Goal: Transaction & Acquisition: Download file/media

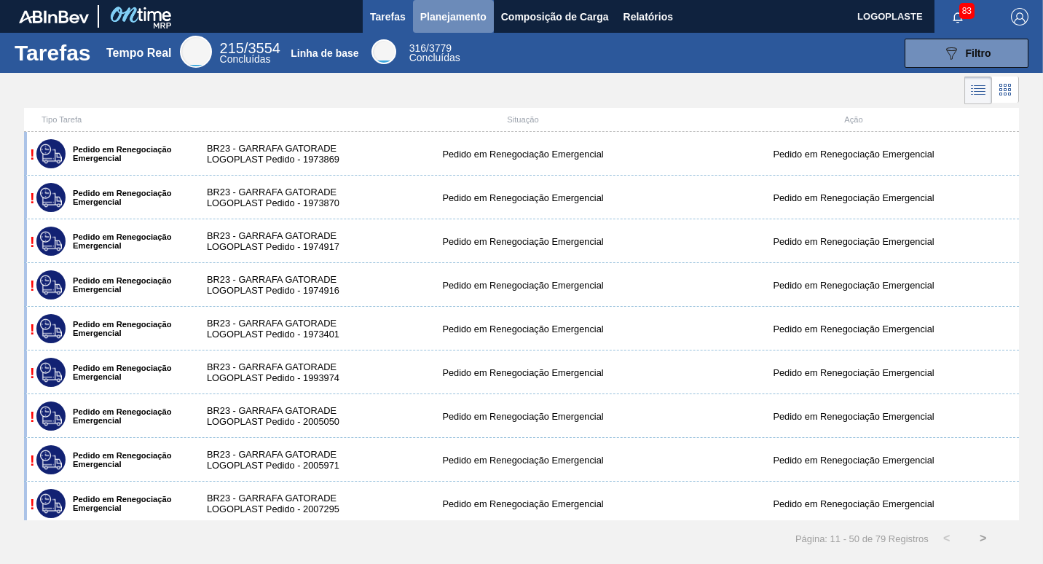
click at [459, 11] on span "Planejamento" at bounding box center [453, 16] width 66 height 17
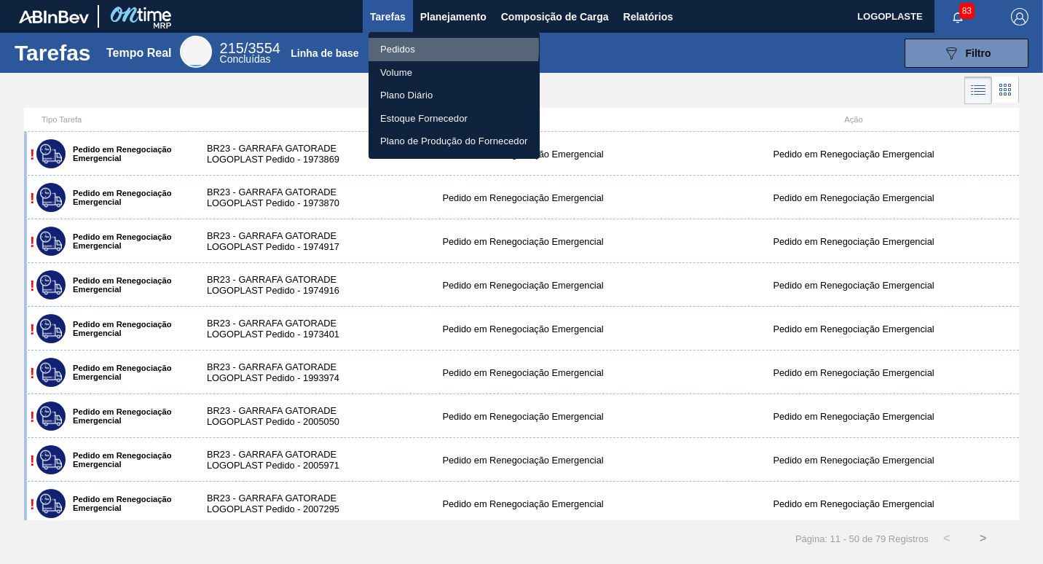
click at [409, 47] on li "Pedidos" at bounding box center [453, 49] width 171 height 23
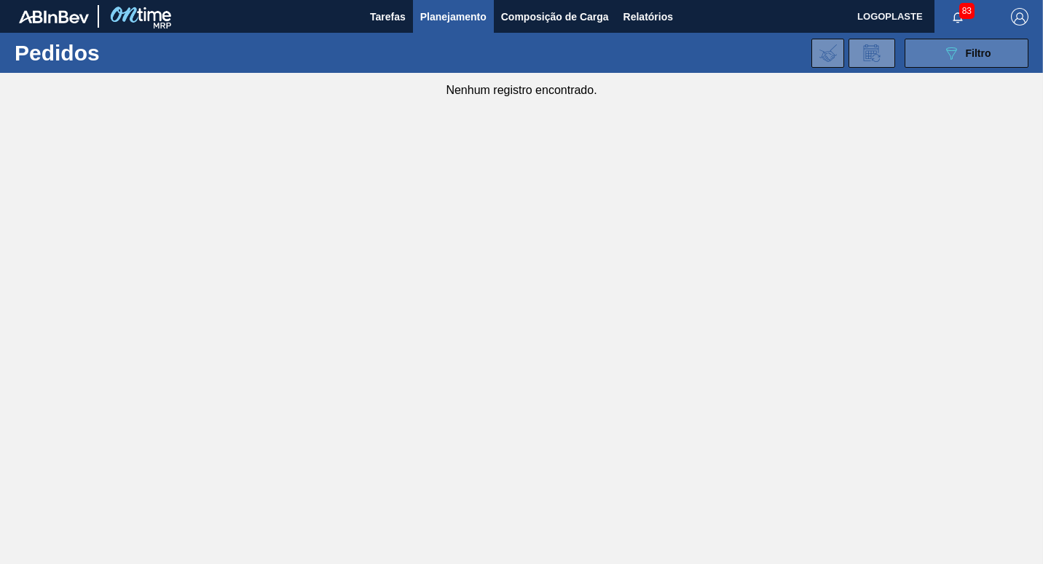
click at [957, 52] on icon "089F7B8B-B2A5-4AFE-B5C0-19BA573D28AC" at bounding box center [950, 52] width 17 height 17
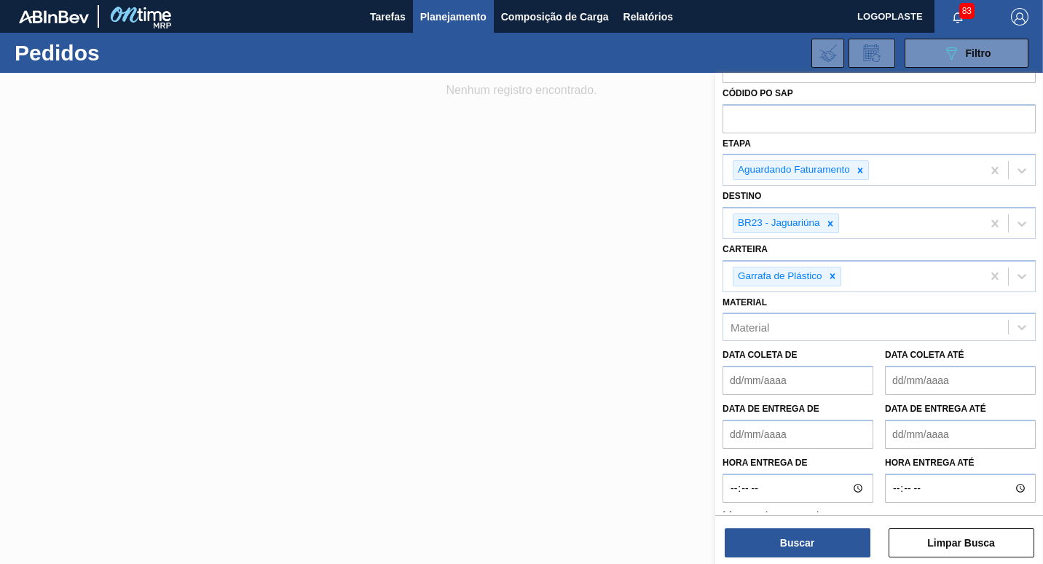
scroll to position [70, 0]
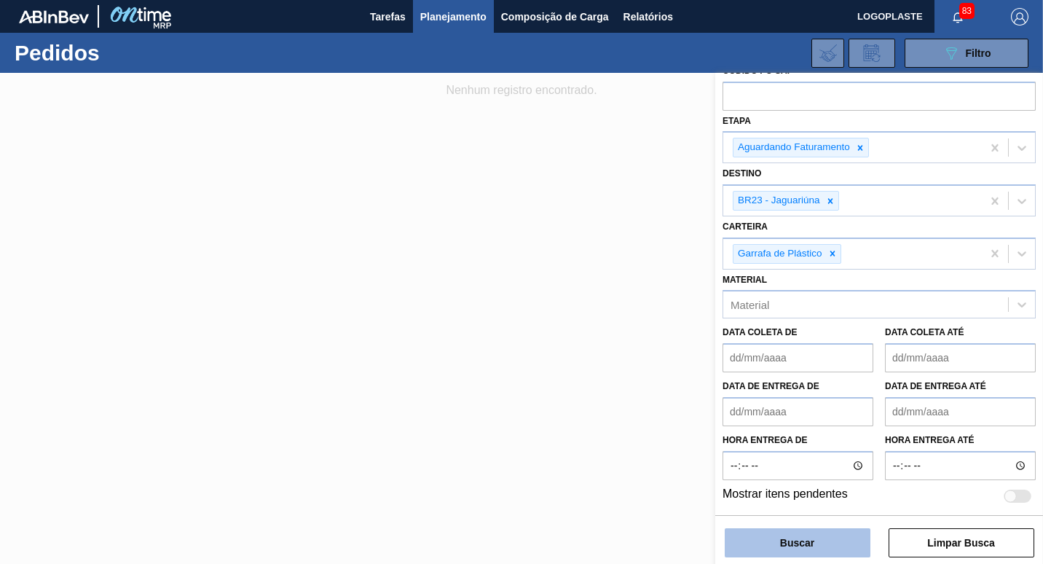
click at [806, 544] on button "Buscar" at bounding box center [797, 542] width 146 height 29
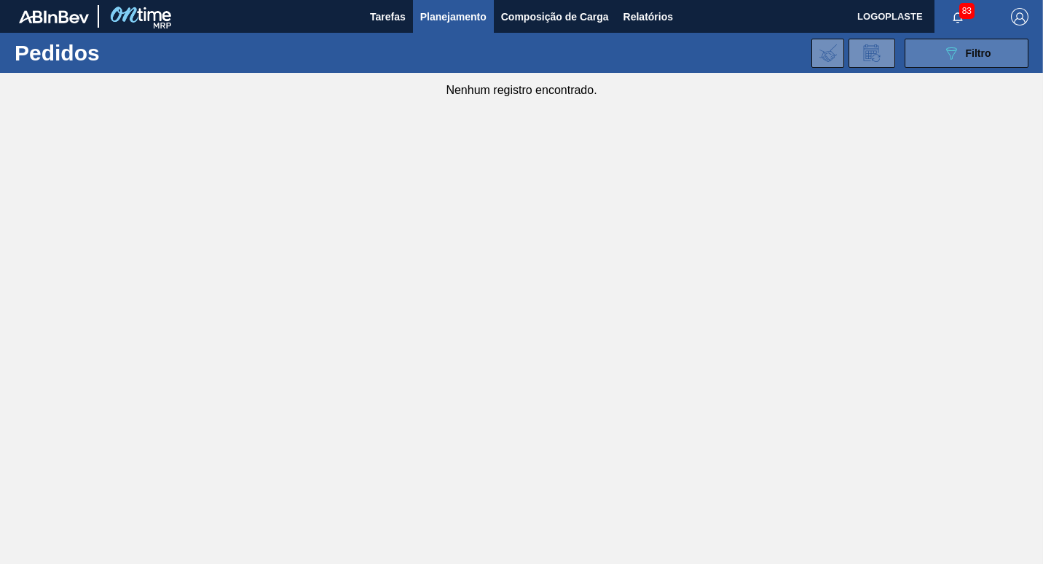
click at [965, 48] on span "Filtro" at bounding box center [977, 53] width 25 height 12
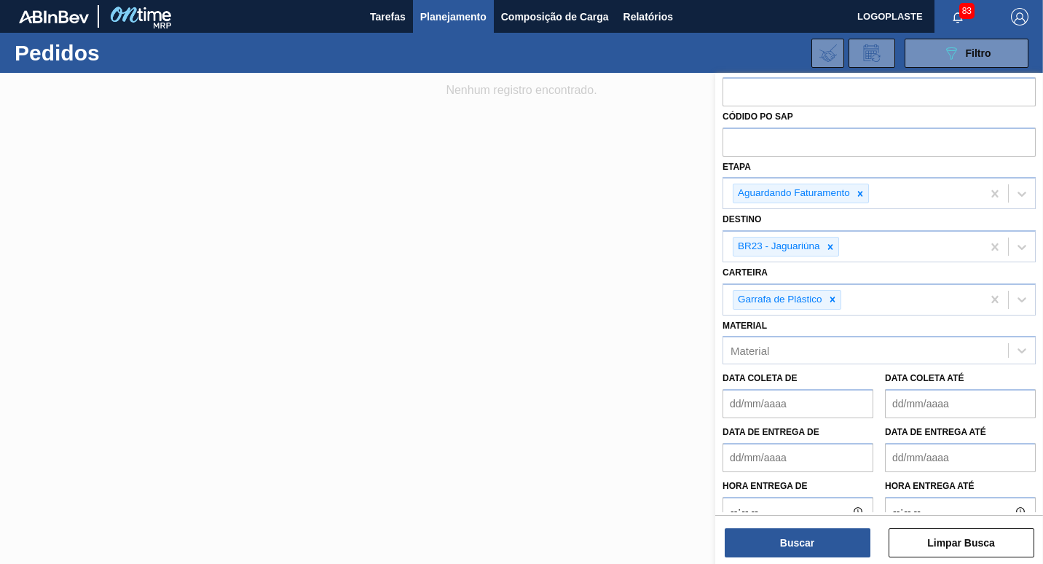
scroll to position [0, 0]
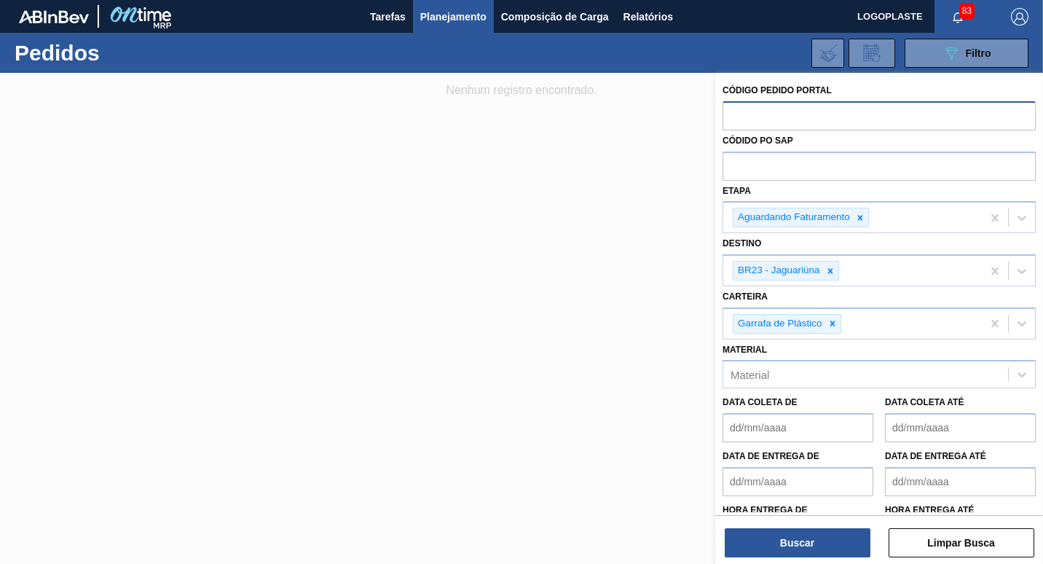
click at [797, 113] on input "text" at bounding box center [878, 115] width 313 height 28
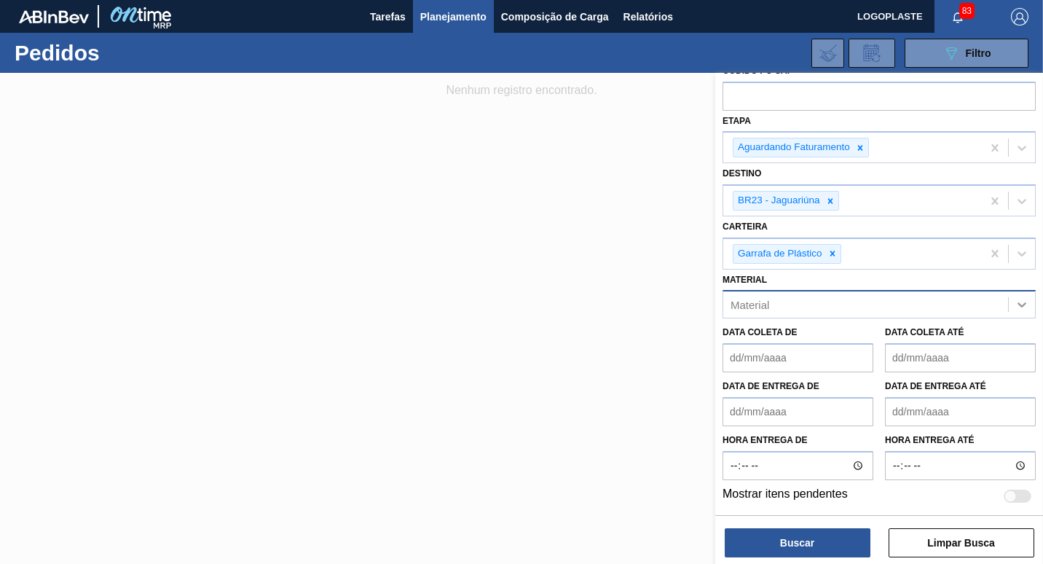
click at [1018, 301] on icon at bounding box center [1021, 304] width 15 height 15
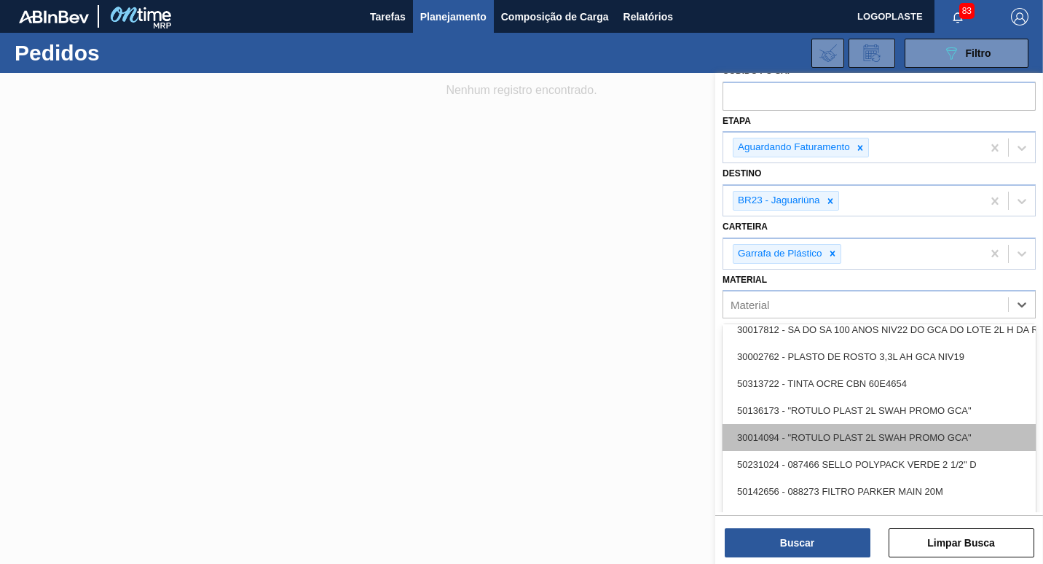
scroll to position [364, 0]
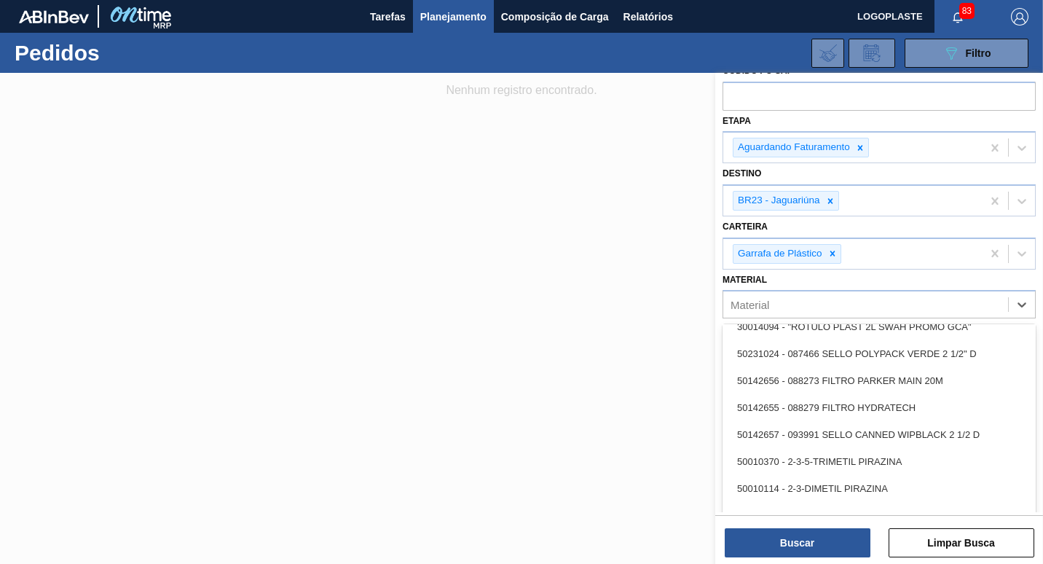
click at [548, 374] on div at bounding box center [521, 355] width 1043 height 564
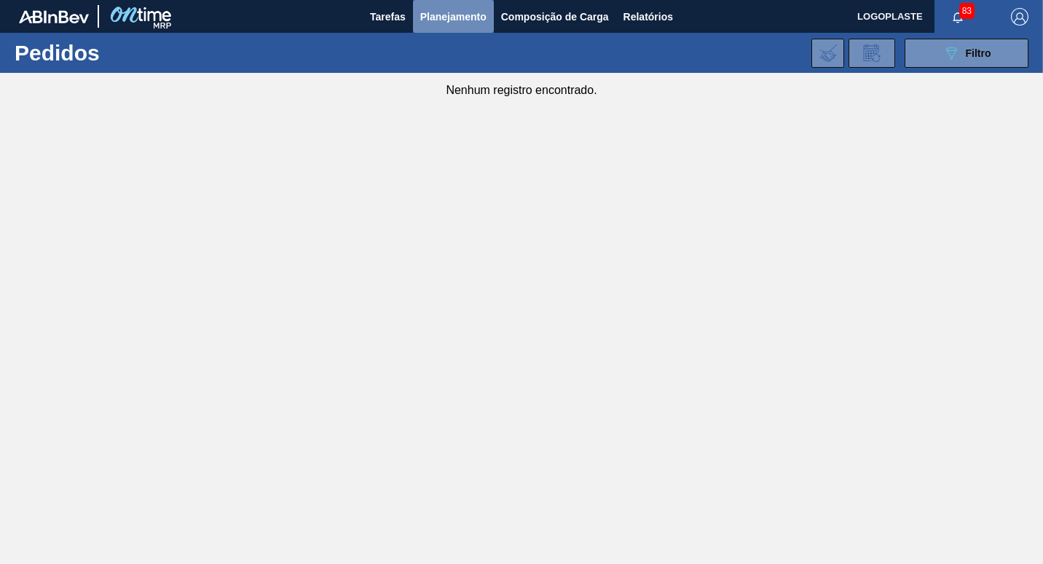
click at [456, 9] on span "Planejamento" at bounding box center [453, 16] width 66 height 17
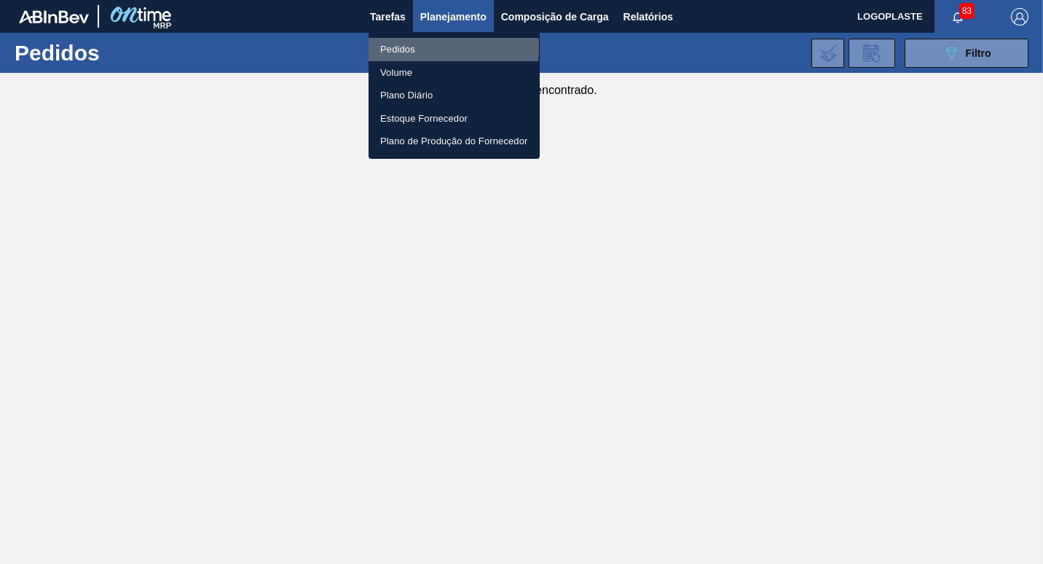
click at [401, 47] on li "Pedidos" at bounding box center [453, 49] width 171 height 23
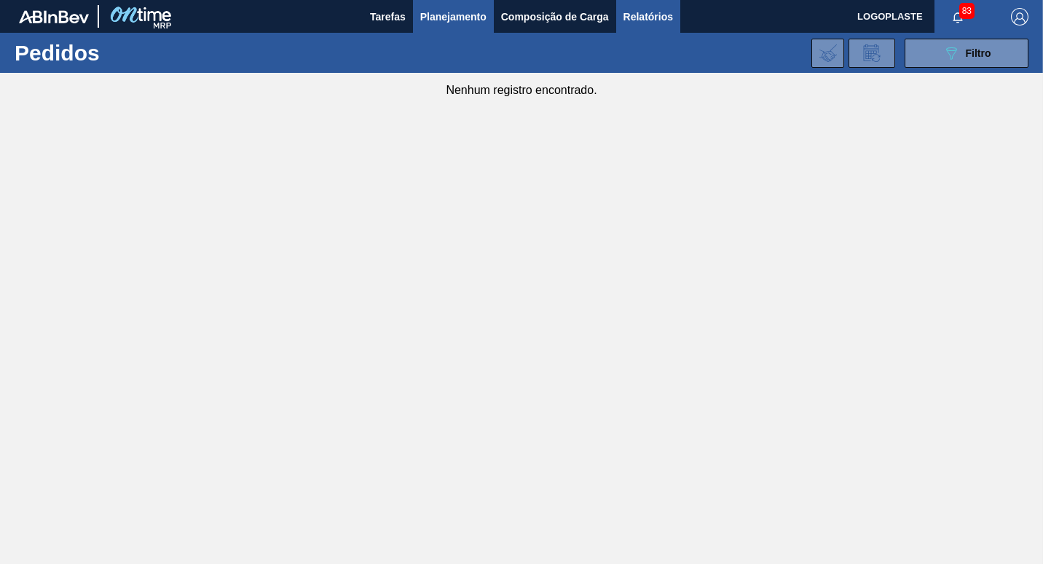
click at [624, 19] on span "Relatórios" at bounding box center [648, 16] width 50 height 17
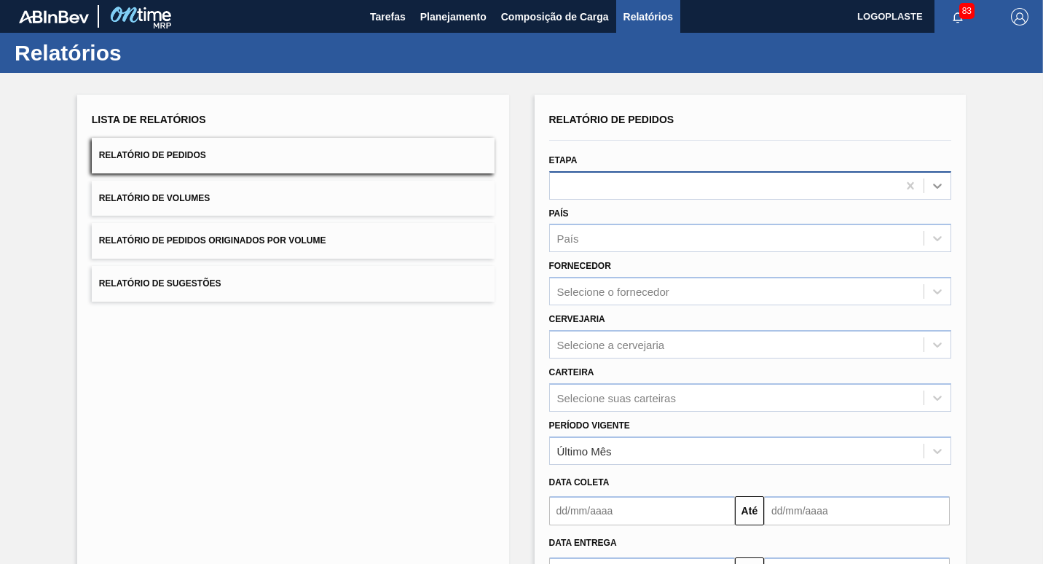
click at [935, 189] on icon at bounding box center [937, 185] width 15 height 15
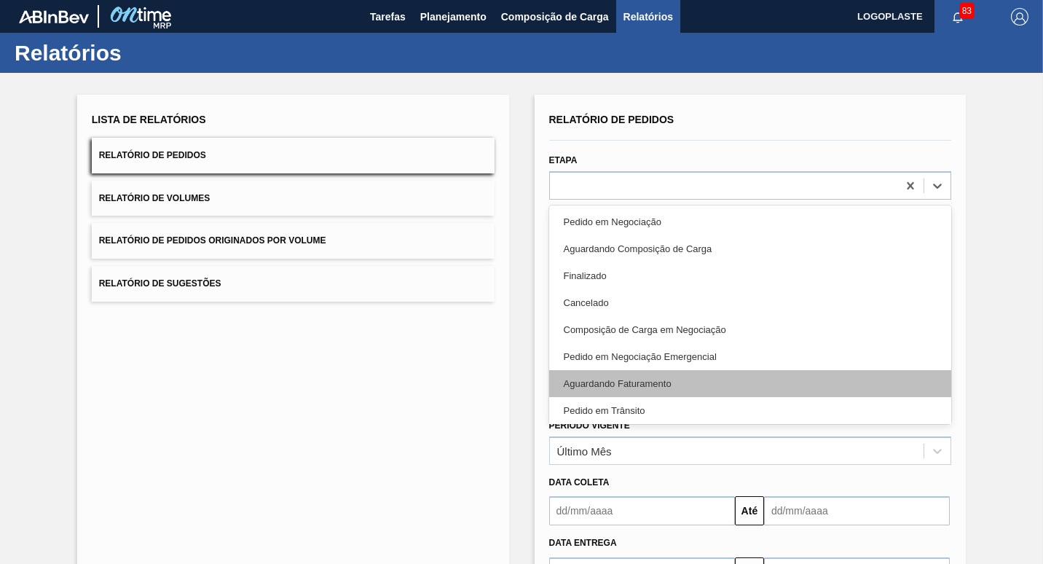
click at [674, 376] on div "Aguardando Faturamento" at bounding box center [750, 383] width 403 height 27
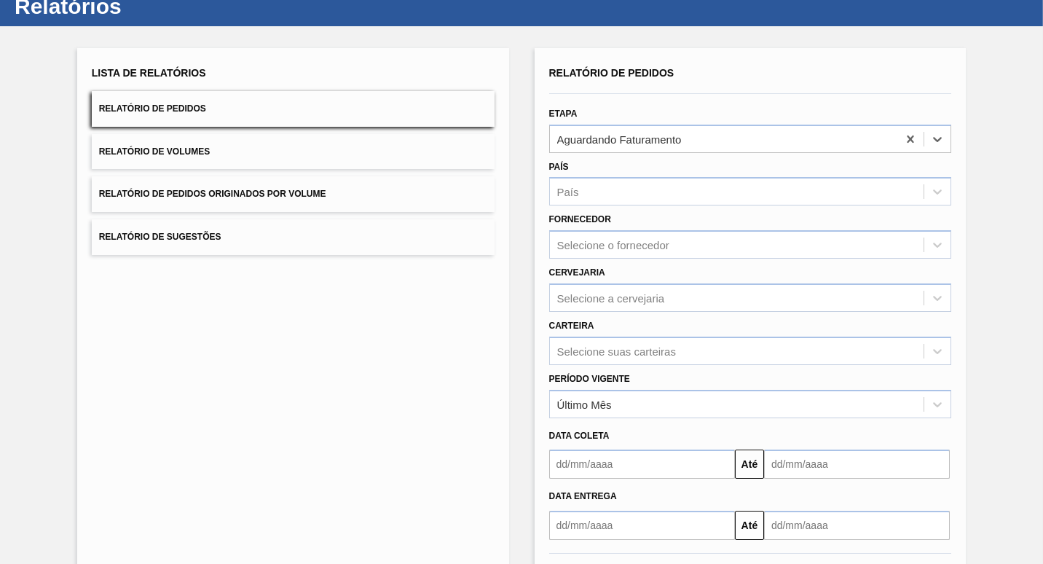
scroll to position [73, 0]
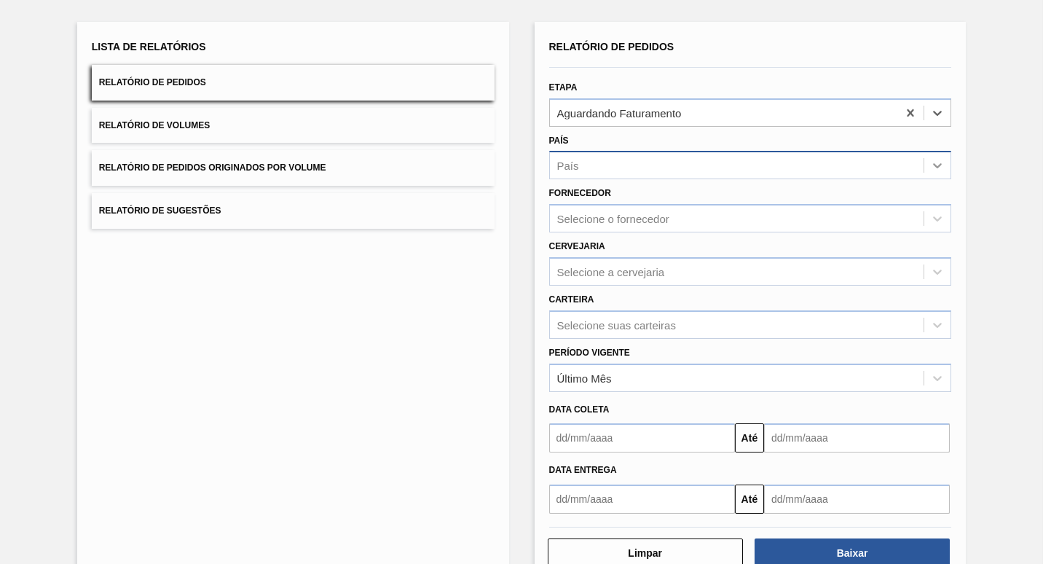
click at [931, 167] on icon at bounding box center [937, 165] width 15 height 15
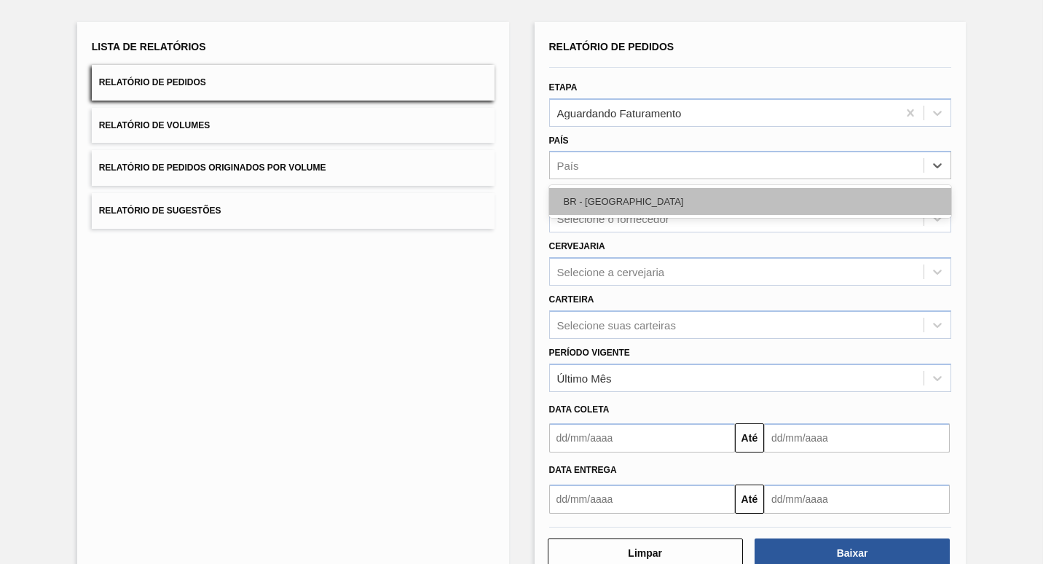
click at [658, 208] on div "BR - [GEOGRAPHIC_DATA]" at bounding box center [750, 201] width 403 height 27
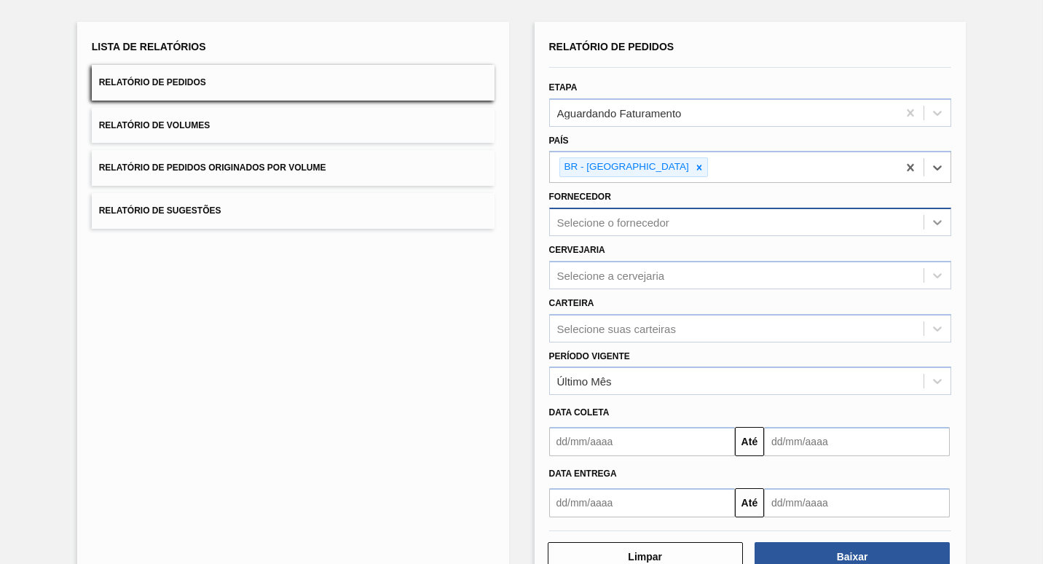
click at [936, 226] on icon at bounding box center [937, 222] width 15 height 15
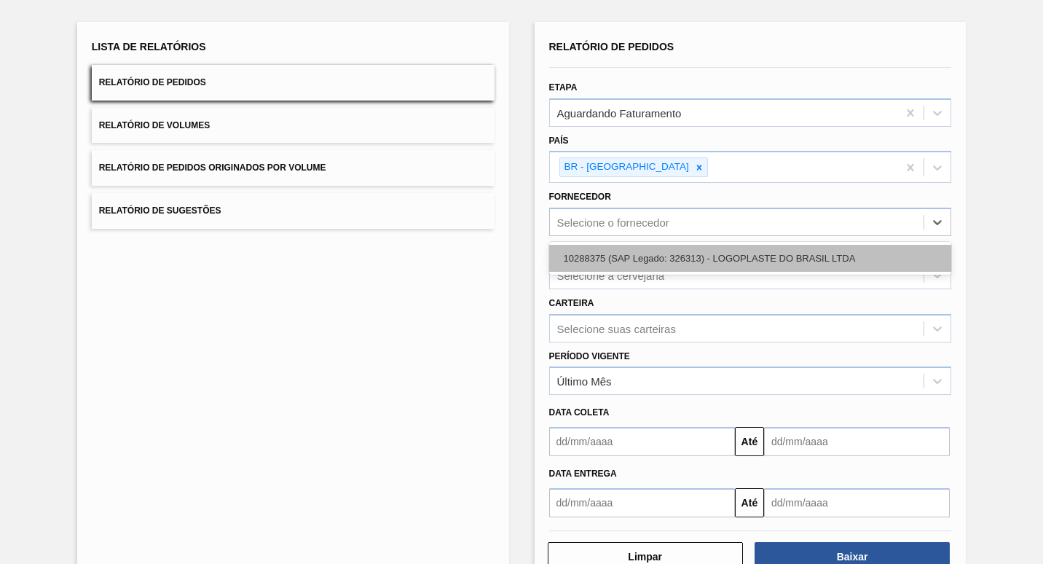
click at [813, 253] on div "10288375 (SAP Legado: 326313) - LOGOPLASTE DO BRASIL LTDA" at bounding box center [750, 258] width 403 height 27
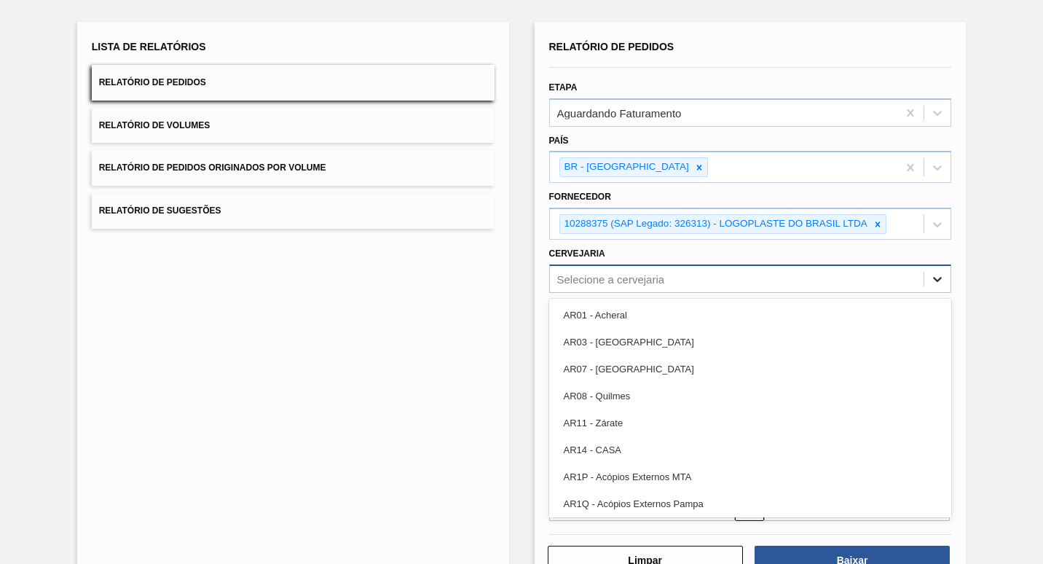
click at [936, 281] on icon at bounding box center [937, 279] width 15 height 15
type input "ja"
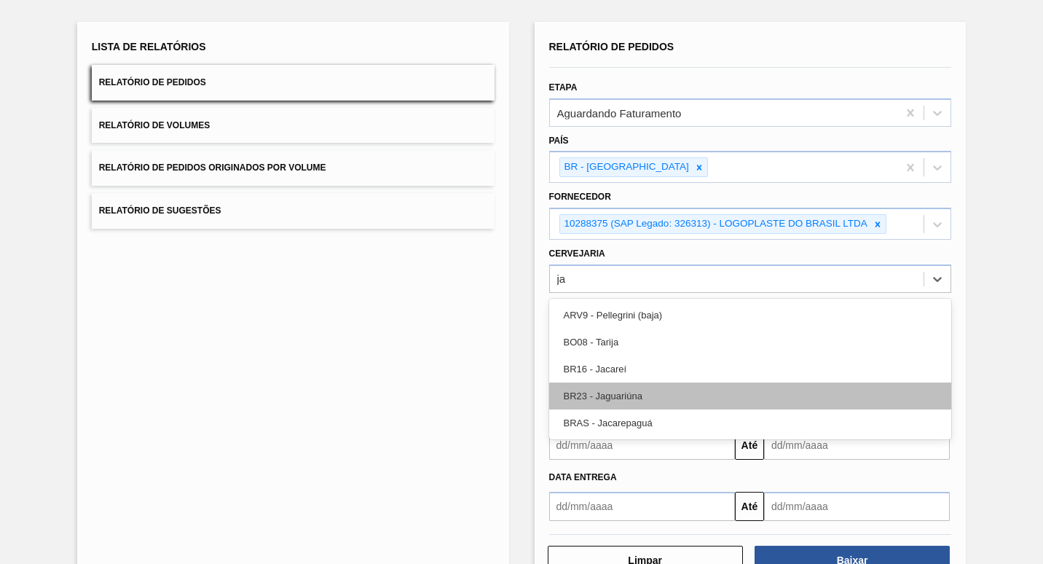
click at [694, 394] on div "BR23 - Jaguariúna" at bounding box center [750, 395] width 403 height 27
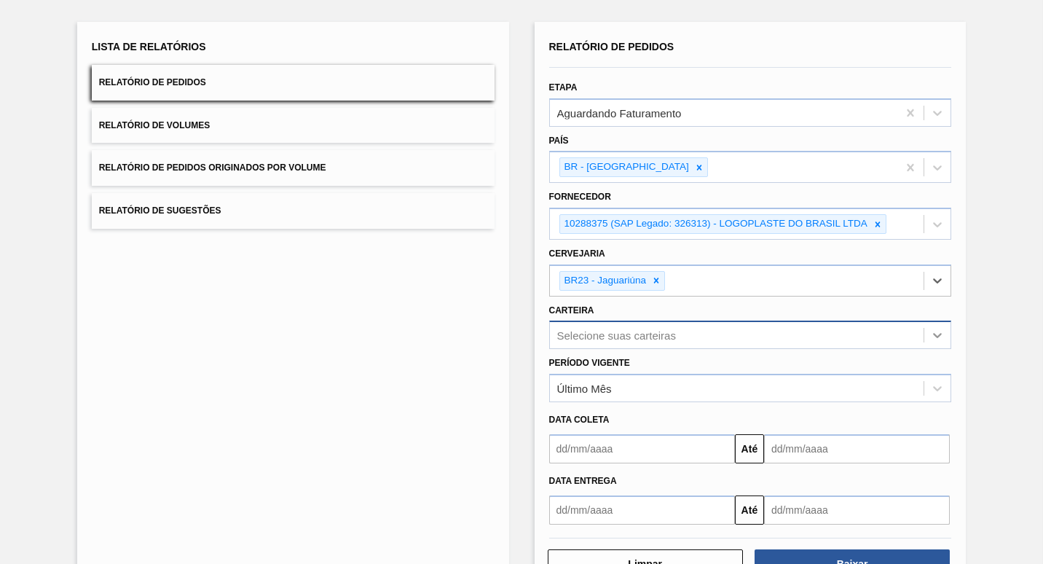
click at [933, 337] on div "Relatório de Pedidos Etapa Aguardando Faturamento País BR - [GEOGRAPHIC_DATA] F…" at bounding box center [750, 280] width 403 height 488
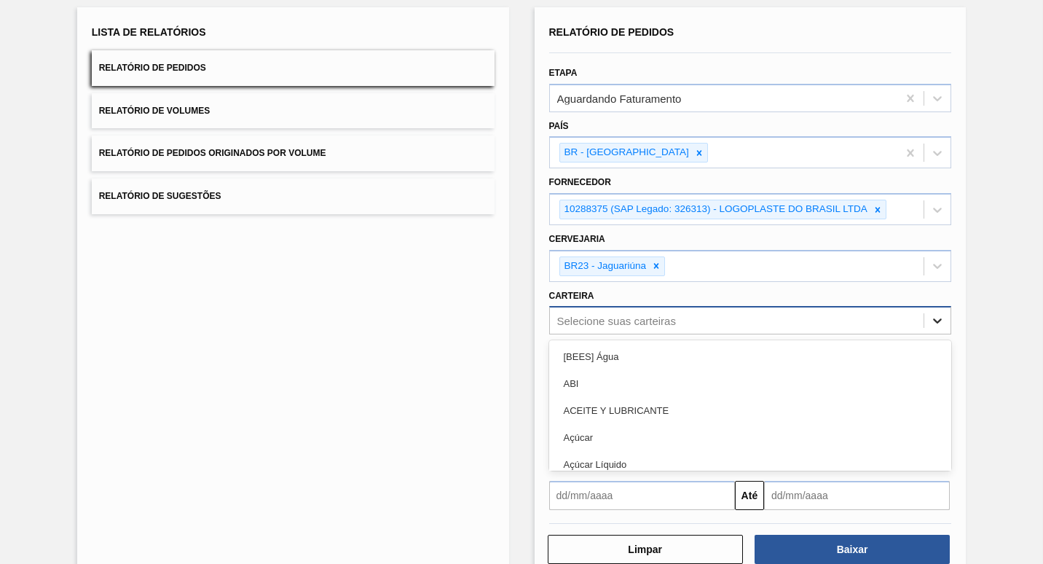
scroll to position [88, 0]
click at [625, 321] on div "Selecione suas carteiras" at bounding box center [616, 320] width 119 height 12
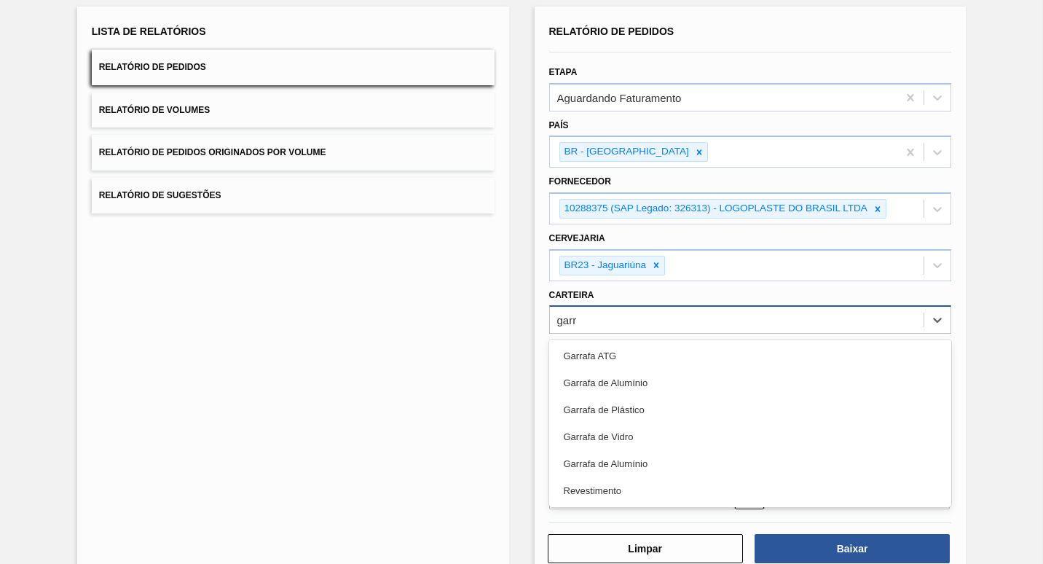
type input "garra"
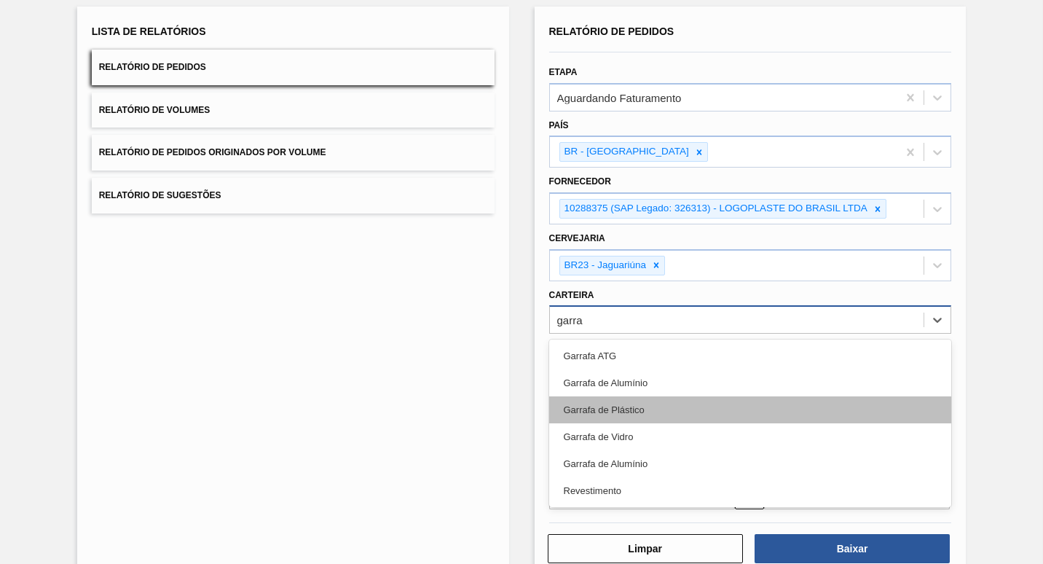
click at [597, 403] on div "Garrafa de Plástico" at bounding box center [750, 409] width 403 height 27
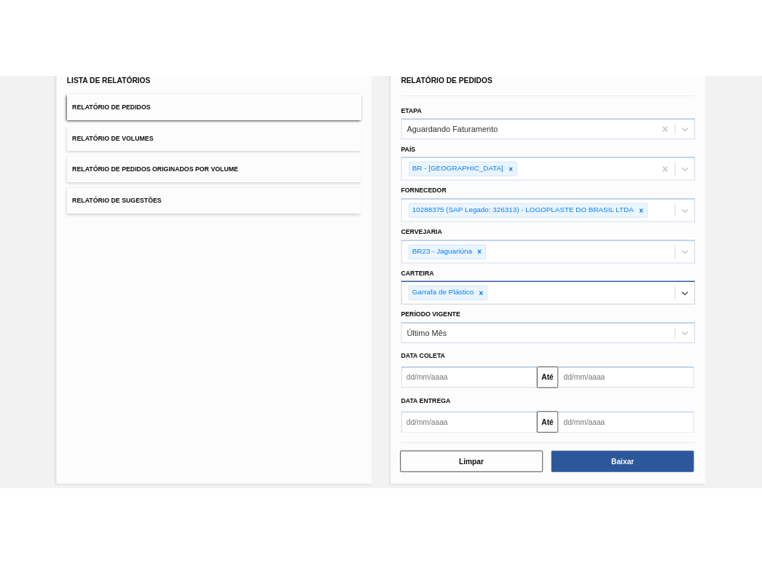
scroll to position [125, 0]
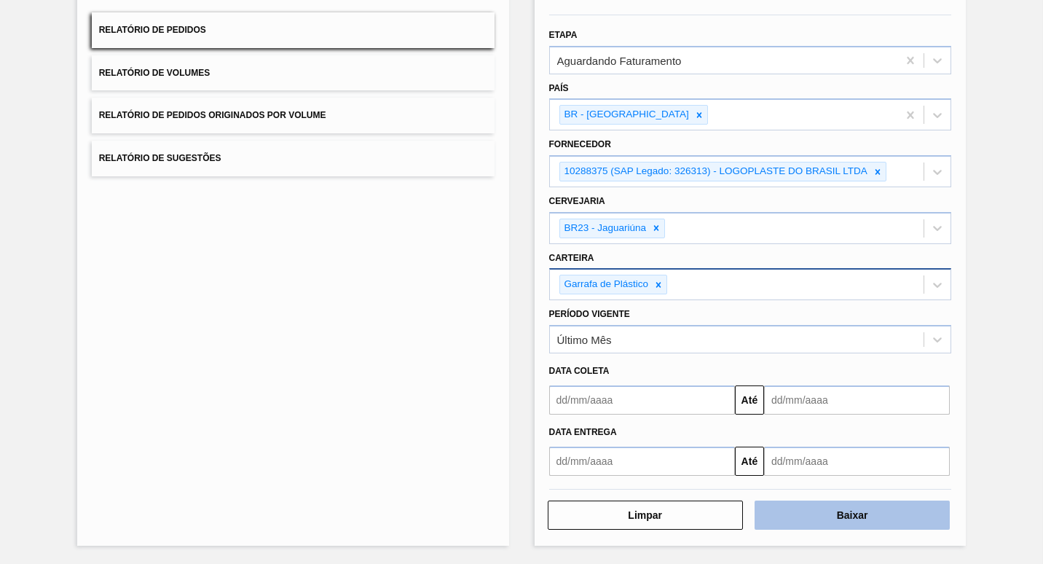
click at [852, 515] on button "Baixar" at bounding box center [851, 514] width 195 height 29
